Goal: Transaction & Acquisition: Purchase product/service

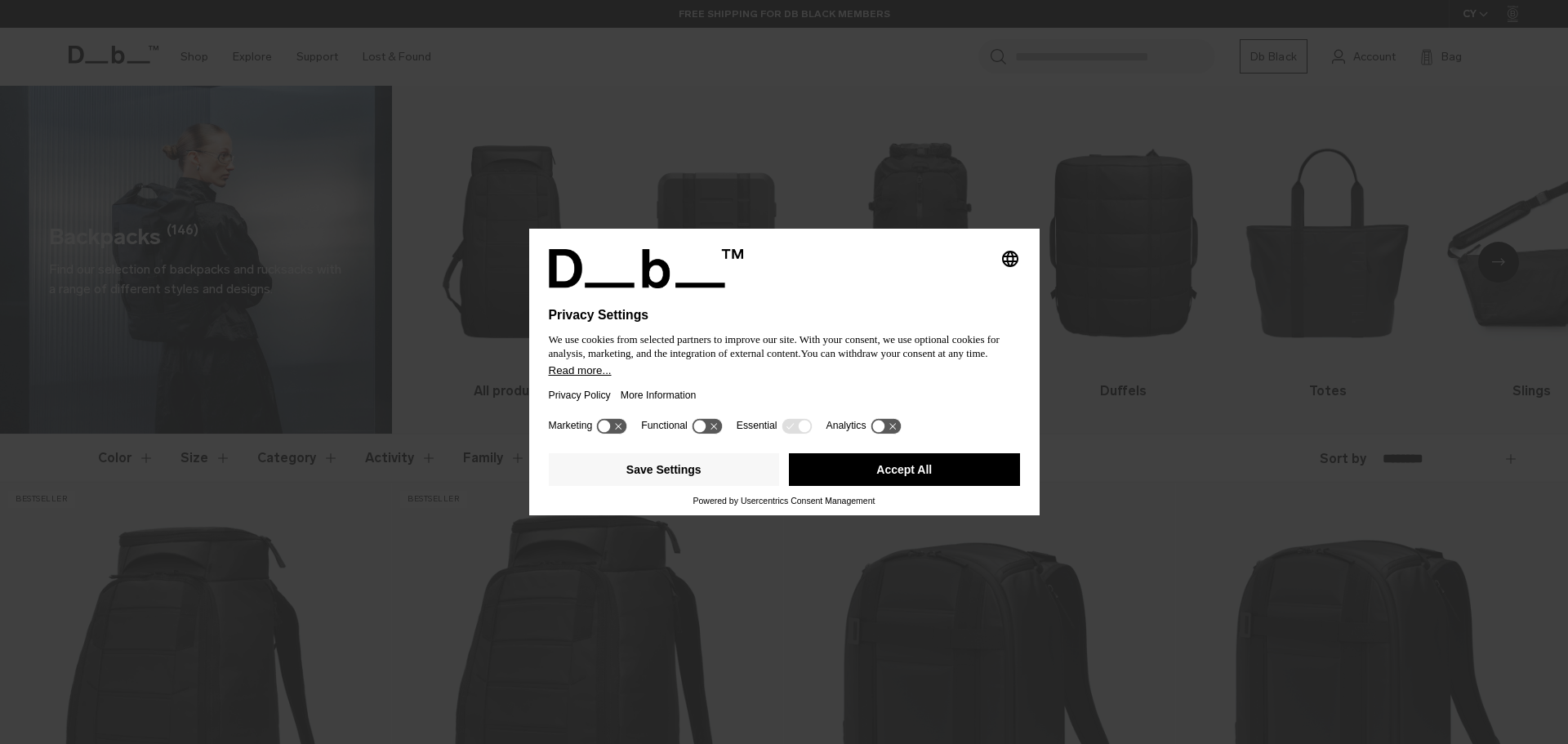
click at [961, 476] on button "Accept All" at bounding box center [904, 470] width 231 height 32
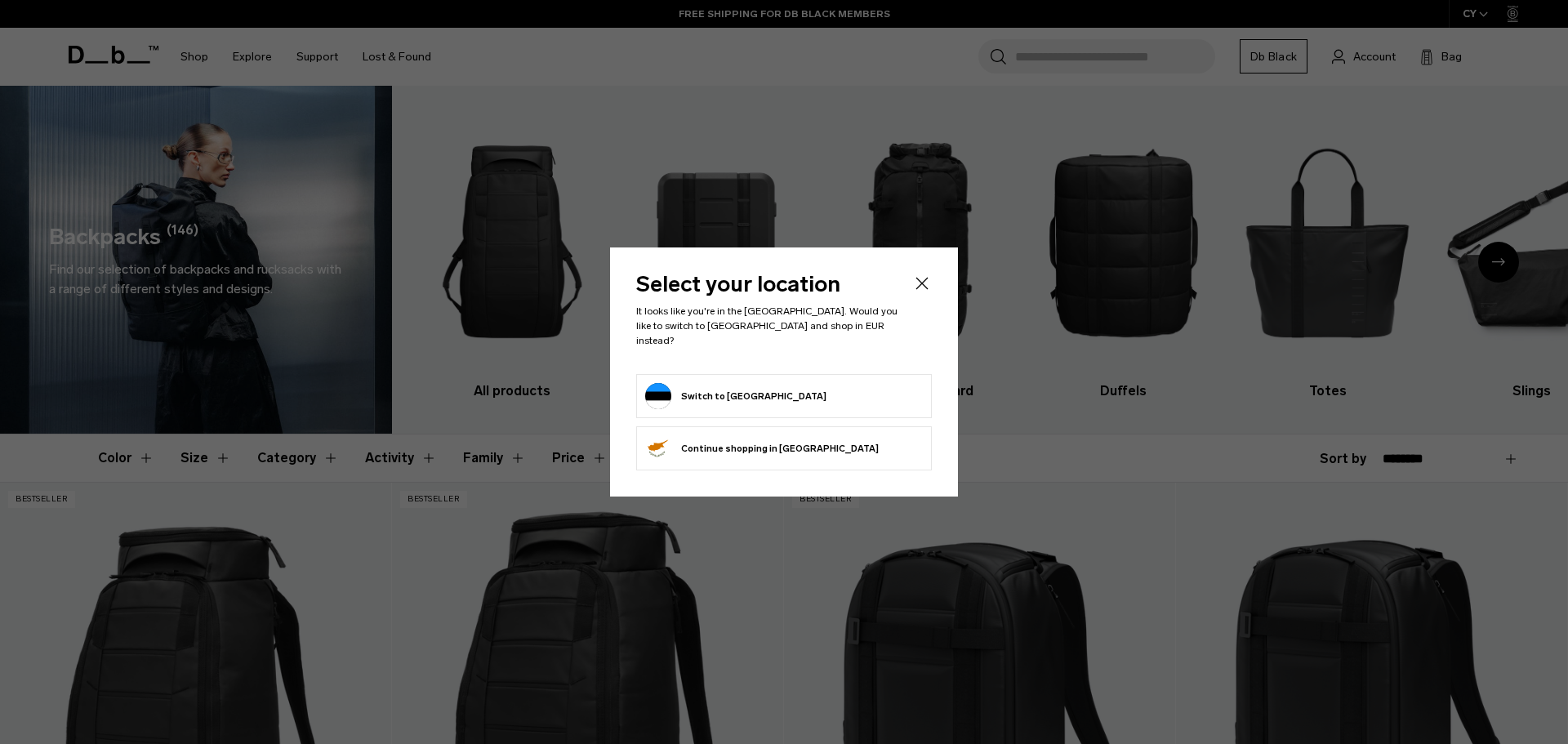
click at [919, 286] on icon "Close" at bounding box center [922, 283] width 20 height 20
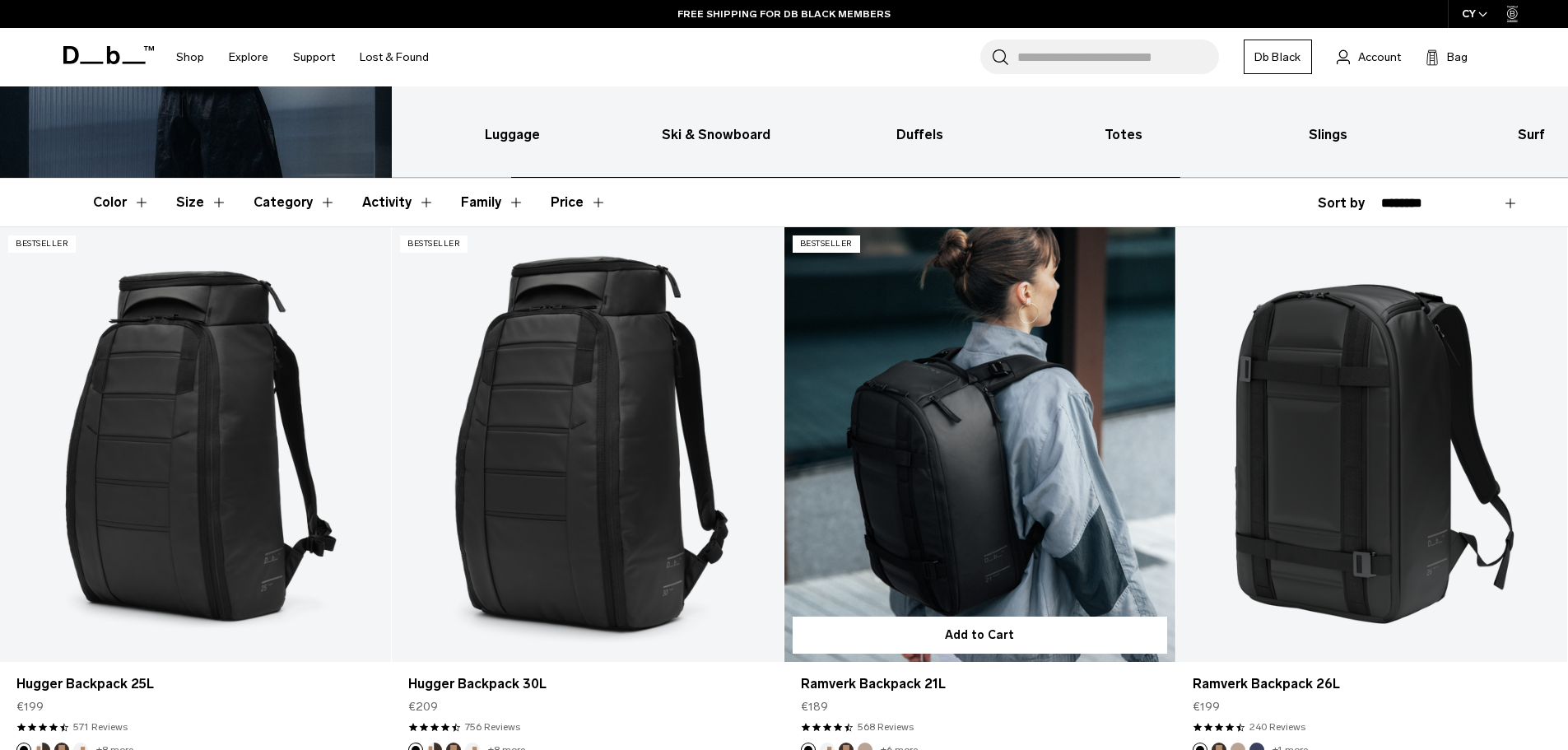
scroll to position [329, 0]
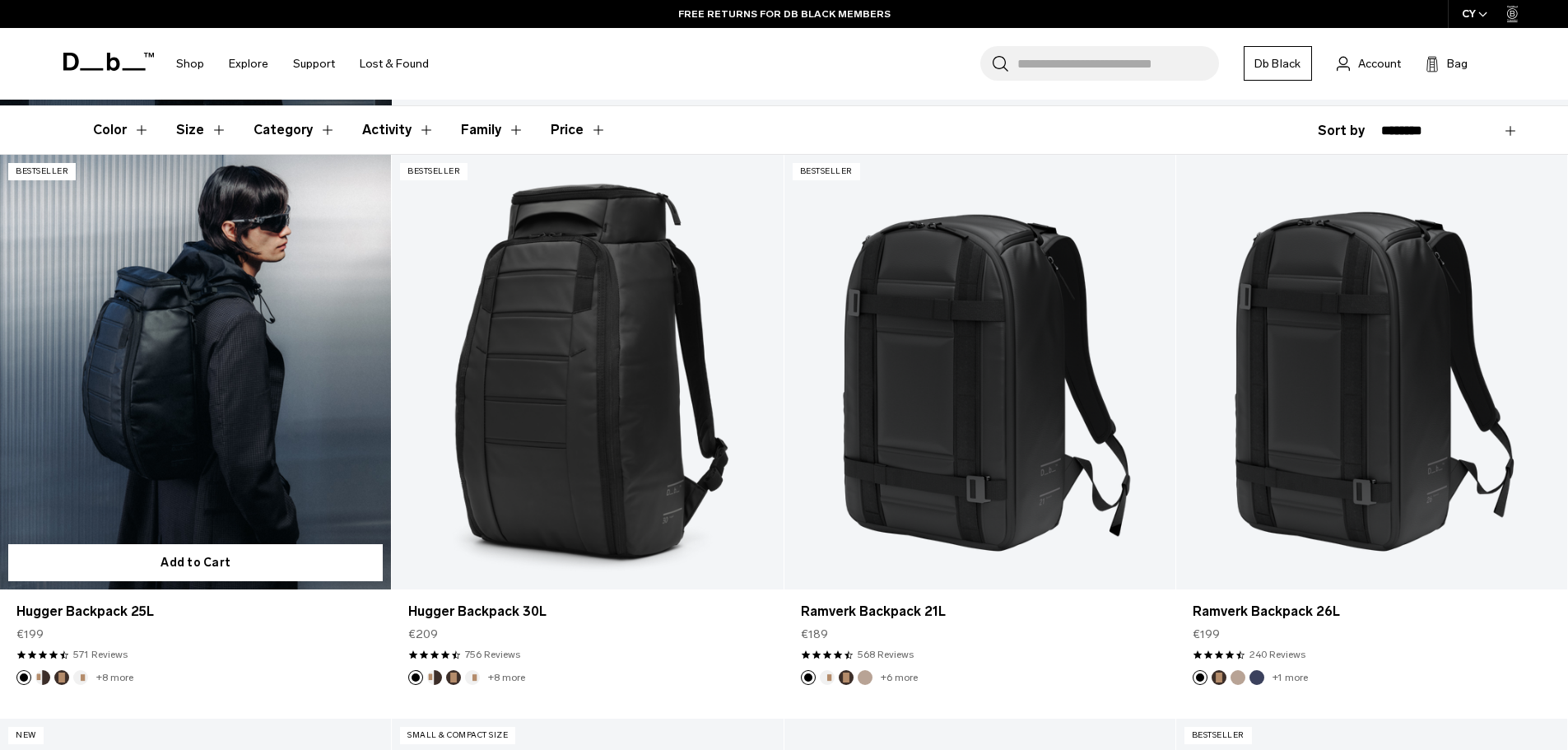
click at [225, 332] on link "Hugger Backpack 25L" at bounding box center [195, 372] width 391 height 435
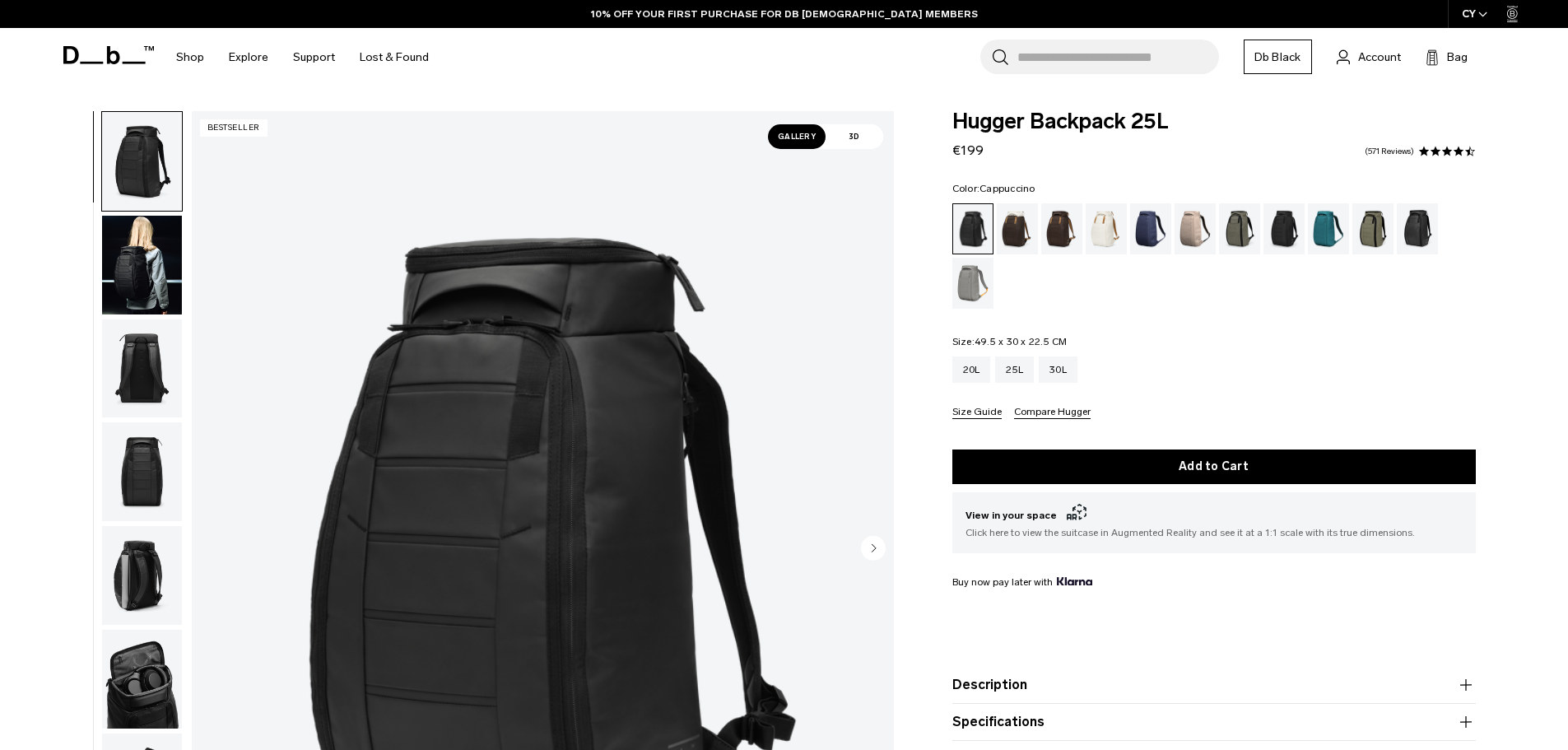
click at [1013, 223] on div "Cappuccino" at bounding box center [1017, 229] width 42 height 51
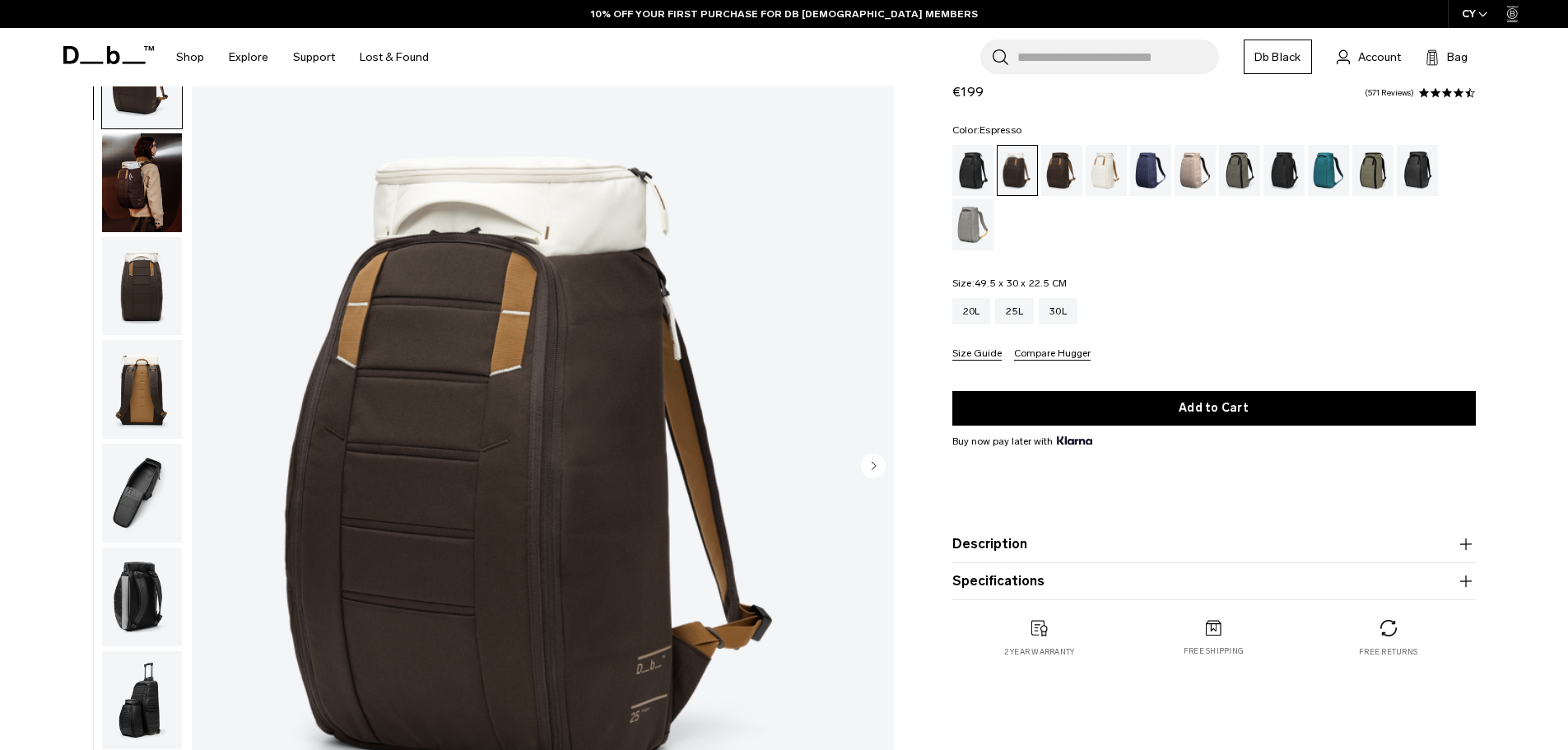
click at [1054, 170] on div "Espresso" at bounding box center [1062, 170] width 42 height 51
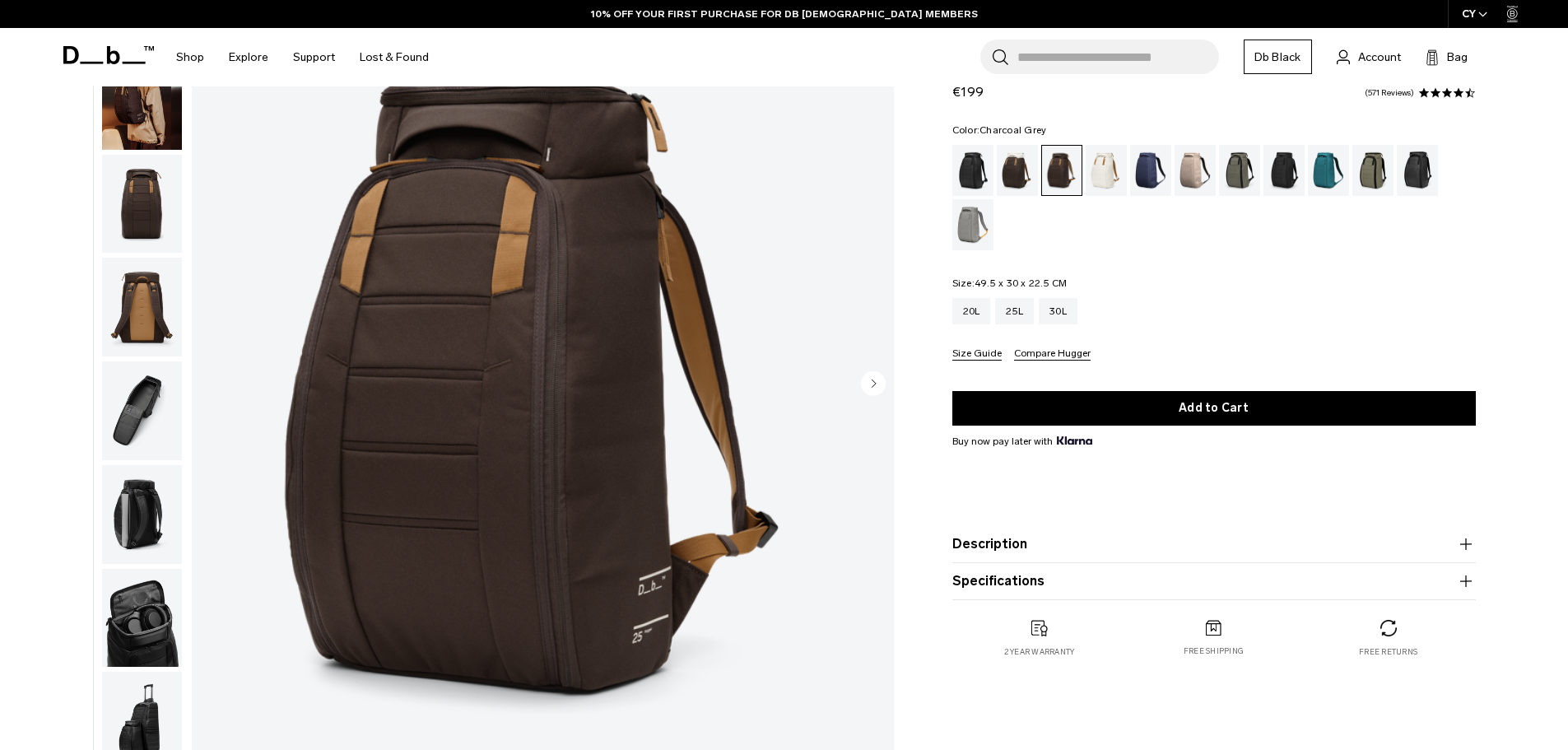
click at [1289, 174] on div "Charcoal Grey" at bounding box center [1284, 170] width 42 height 51
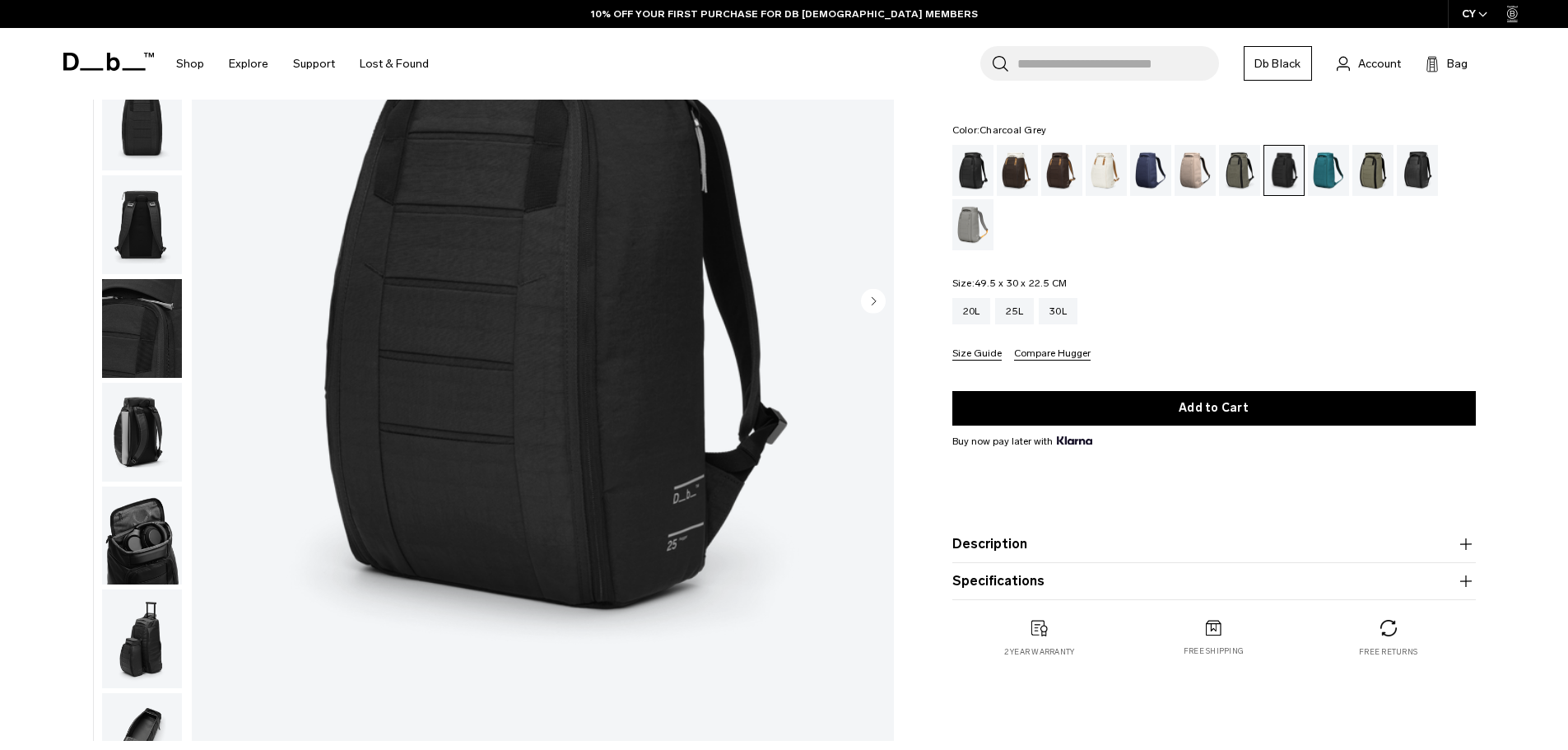
scroll to position [82, 0]
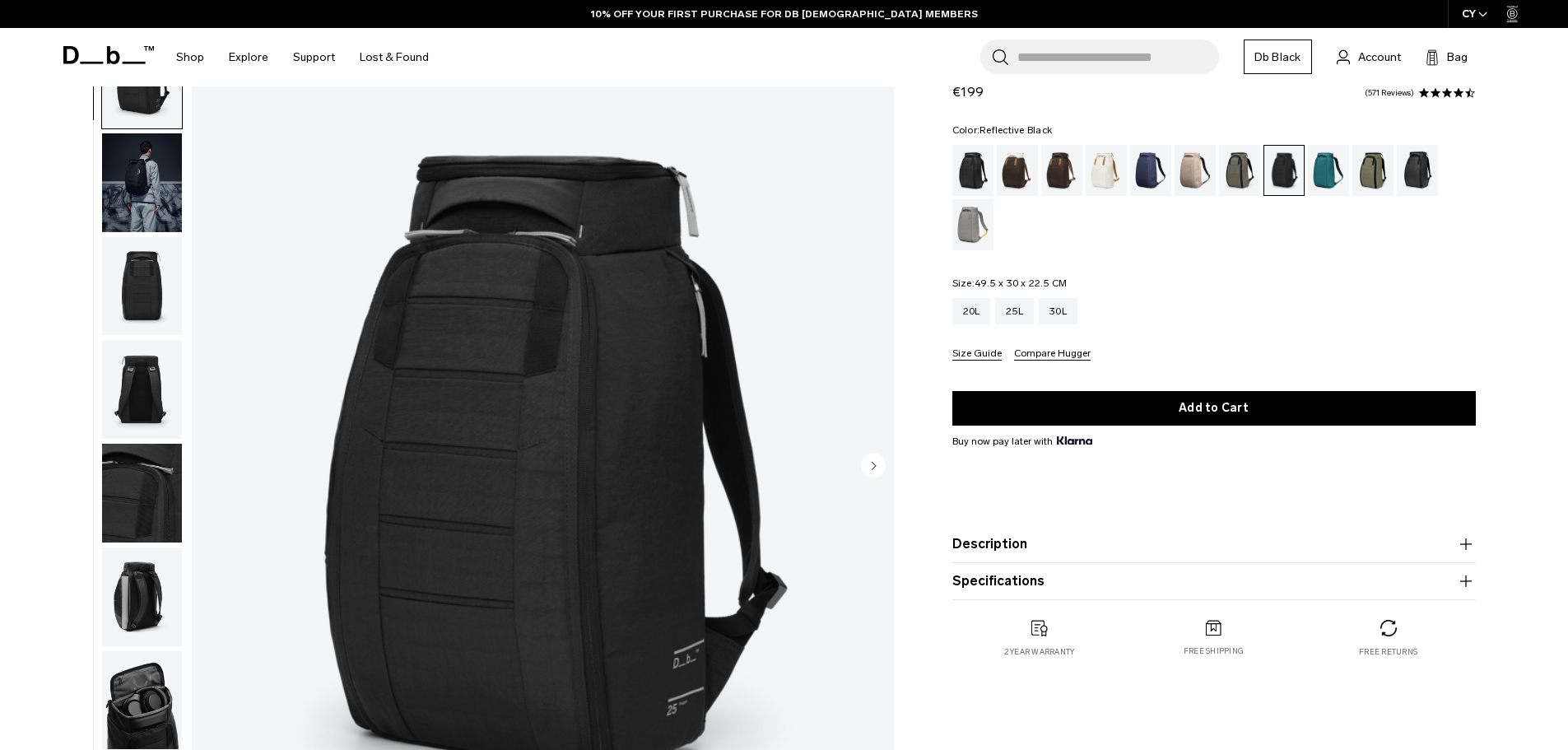
click at [1420, 177] on div "Reflective Black" at bounding box center [1418, 170] width 42 height 51
